Goal: Transaction & Acquisition: Purchase product/service

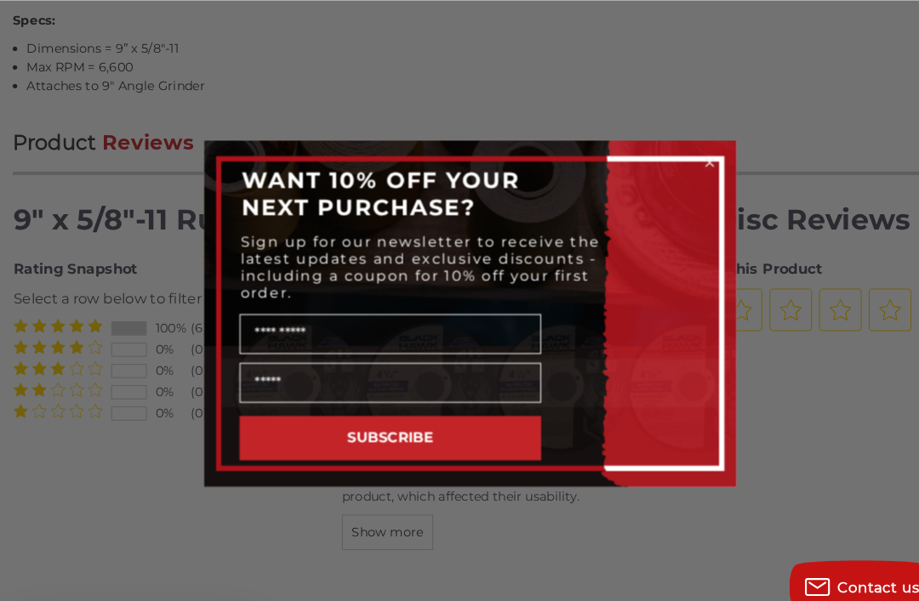
scroll to position [1495, 0]
click at [687, 162] on circle "Close dialog" at bounding box center [689, 156] width 16 height 16
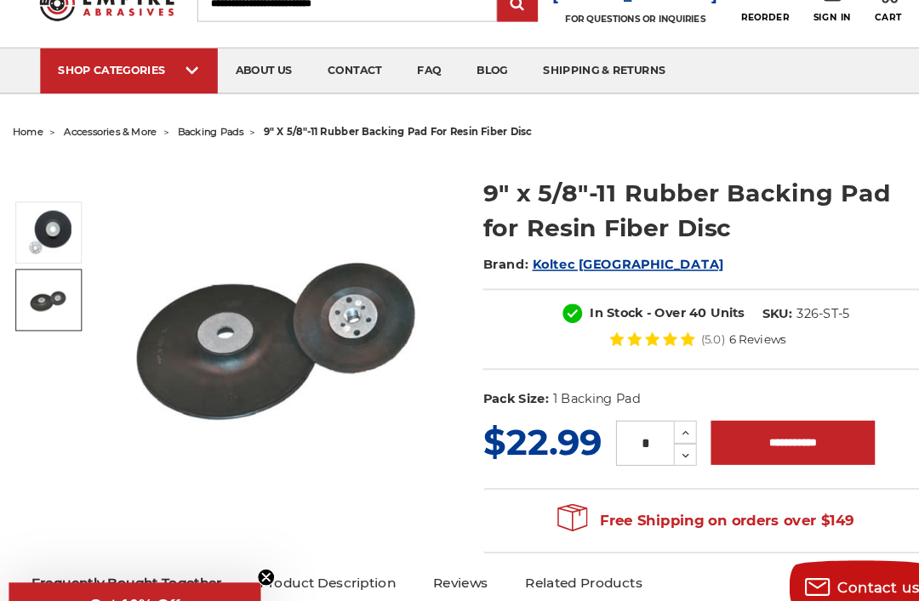
scroll to position [72, 0]
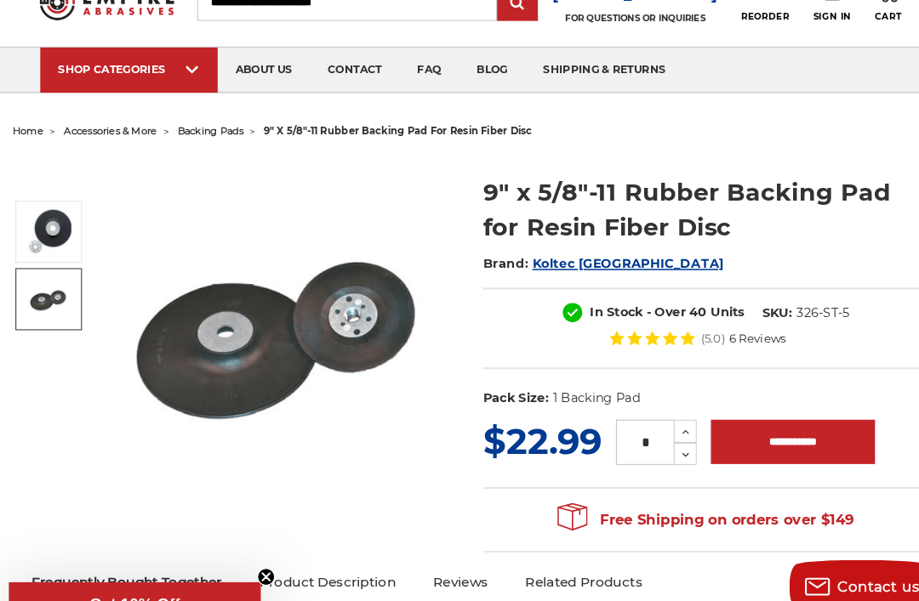
click at [44, 210] on img at bounding box center [55, 223] width 43 height 43
click at [42, 282] on img at bounding box center [55, 287] width 43 height 43
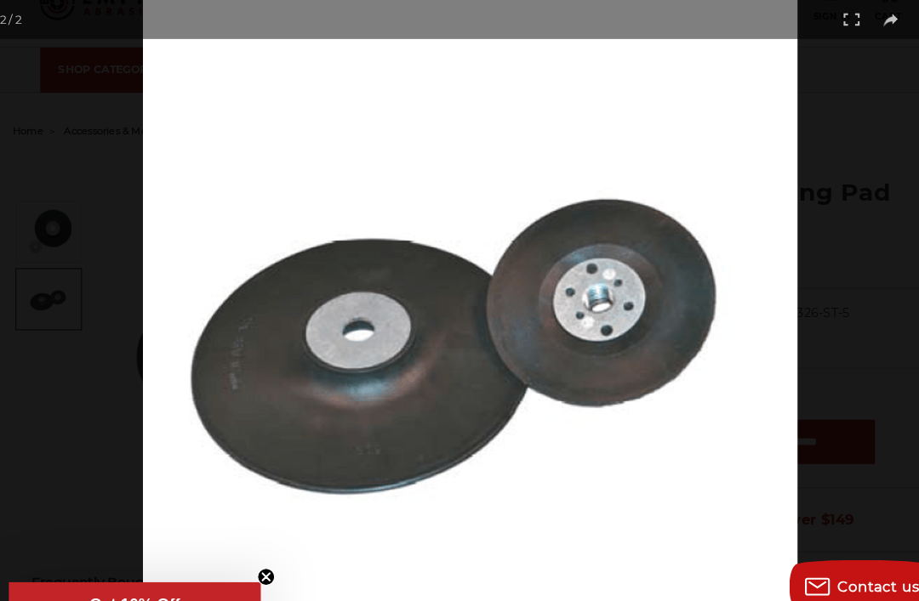
click at [241, 575] on img at bounding box center [459, 314] width 628 height 629
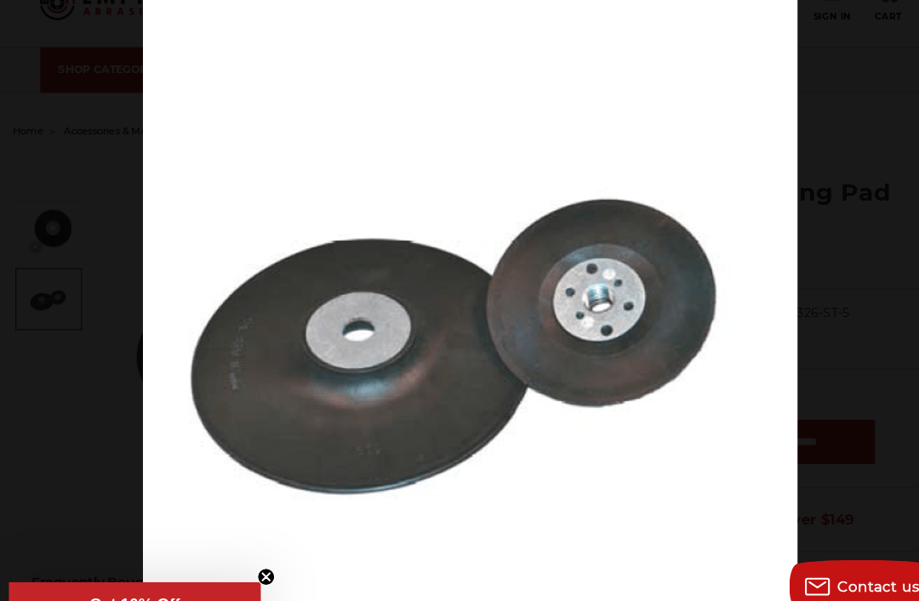
click at [256, 562] on circle "Close teaser" at bounding box center [264, 554] width 16 height 16
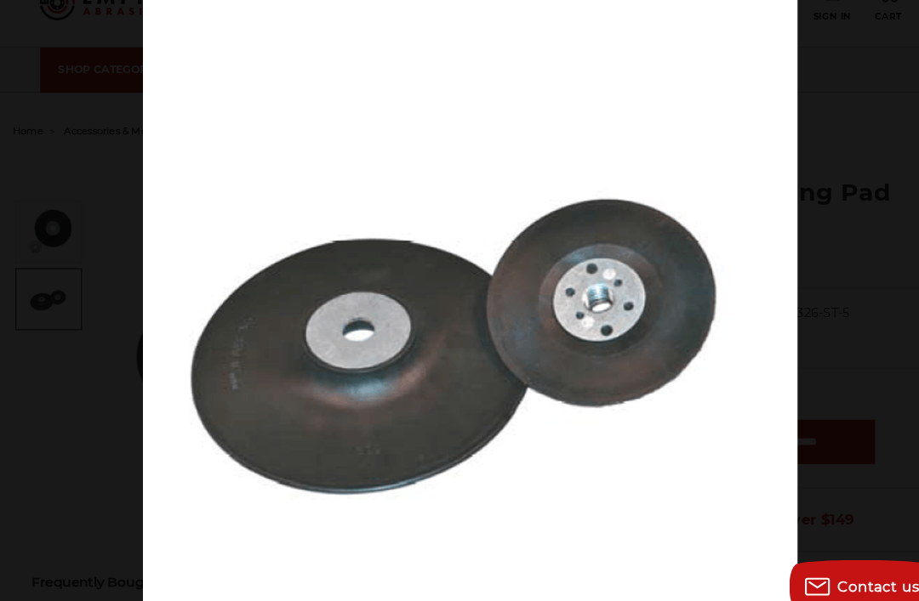
click at [37, 259] on div at bounding box center [459, 300] width 919 height 601
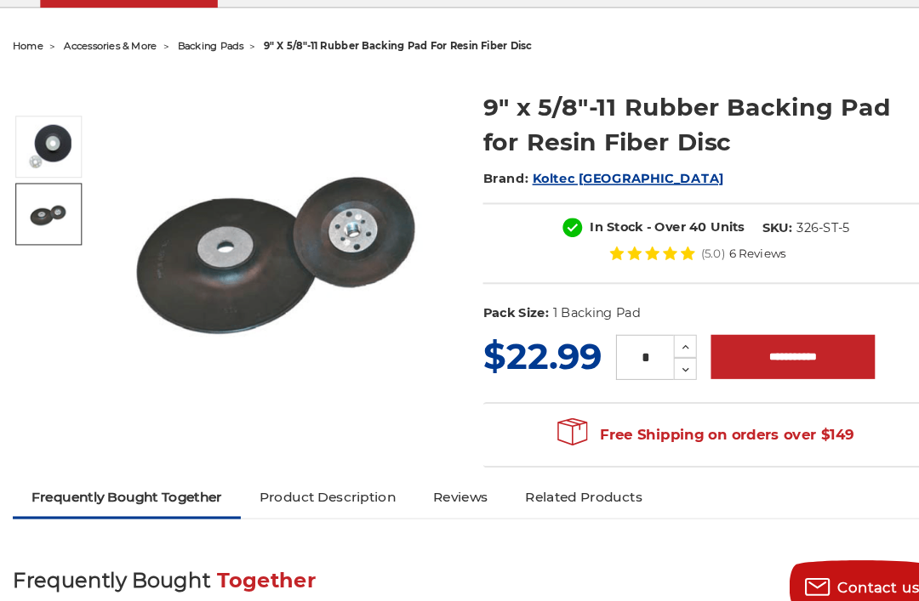
scroll to position [155, 0]
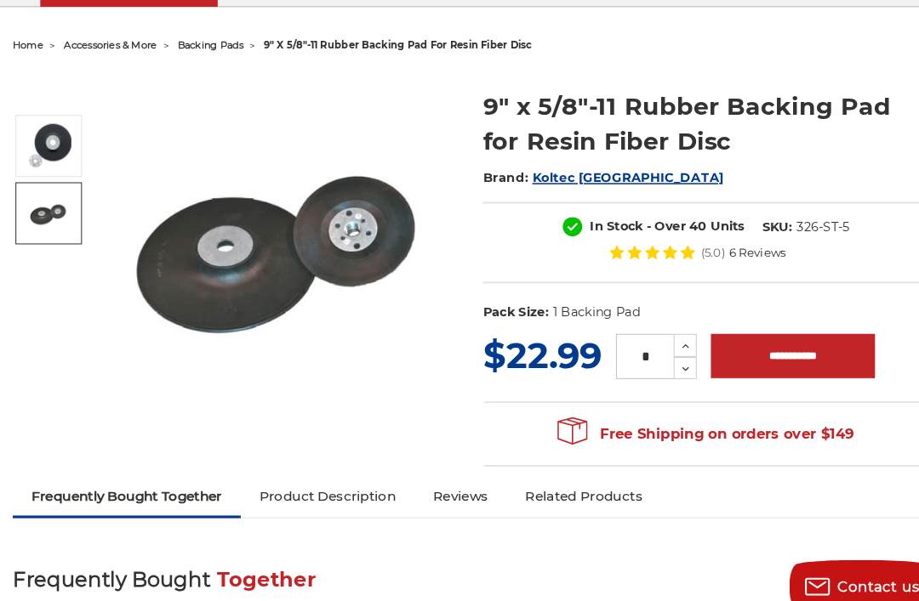
click at [759, 336] on input "**********" at bounding box center [768, 342] width 157 height 43
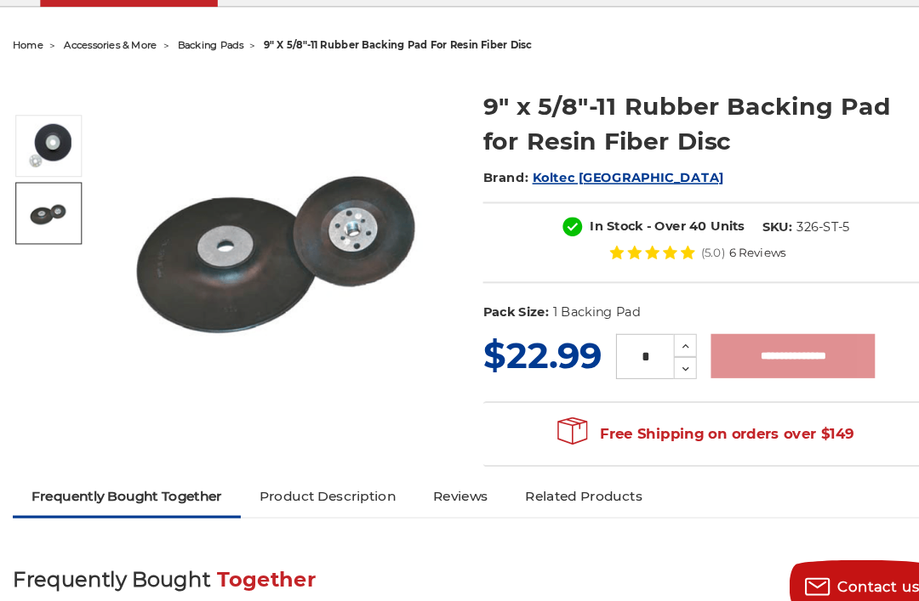
type input "**********"
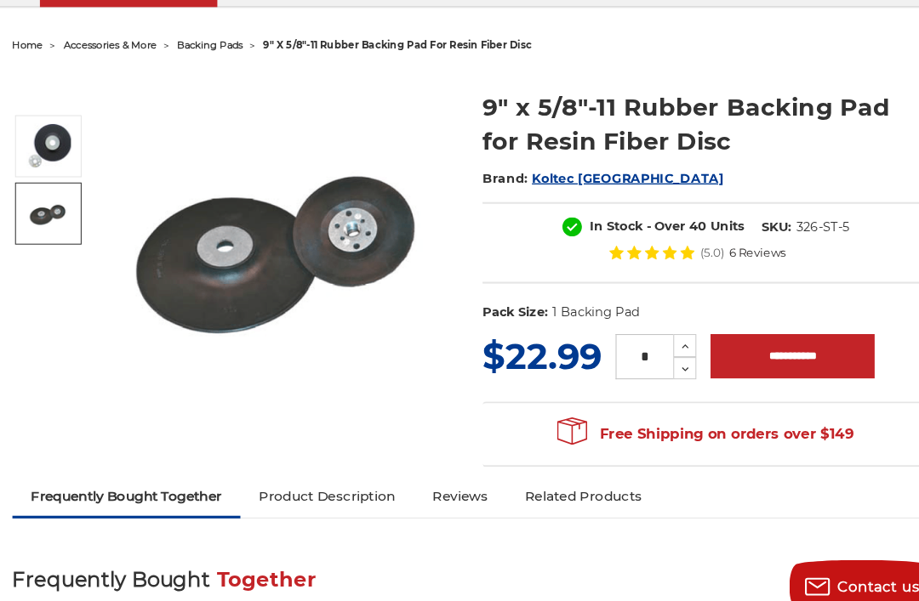
click at [396, 372] on img at bounding box center [281, 235] width 333 height 334
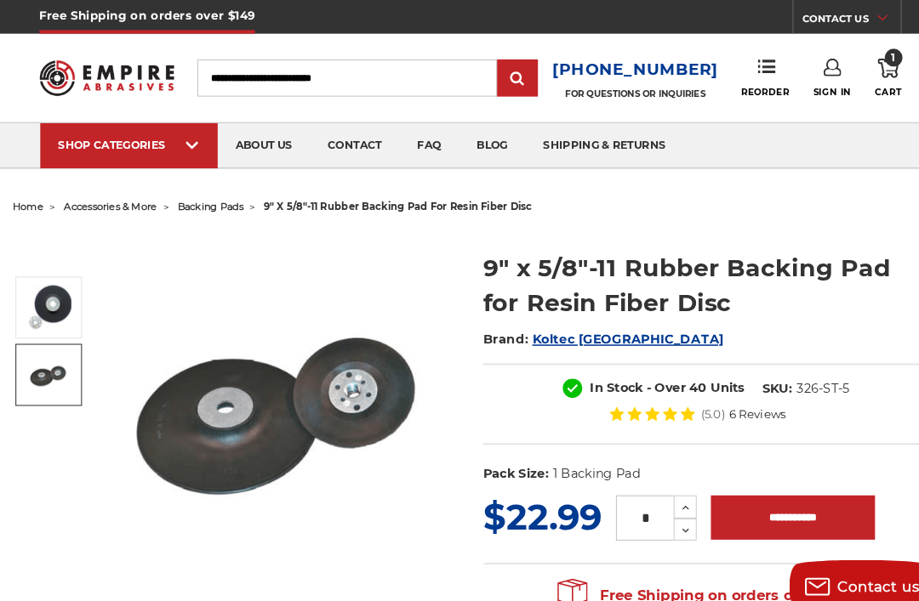
click at [847, 71] on link "1 Cart" at bounding box center [860, 74] width 26 height 37
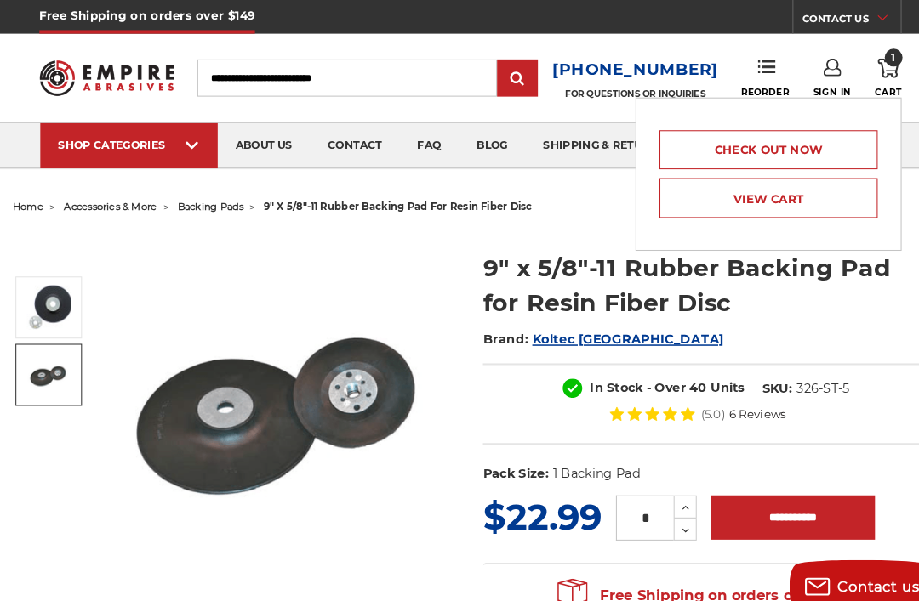
click at [783, 187] on link "View Cart" at bounding box center [744, 190] width 209 height 38
